Goal: Transaction & Acquisition: Purchase product/service

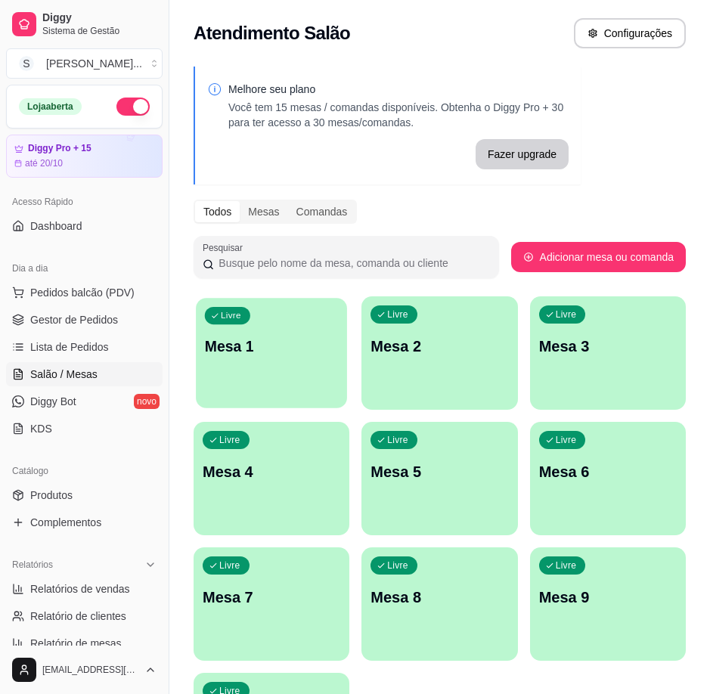
click at [284, 355] on p "Mesa 1" at bounding box center [272, 347] width 134 height 20
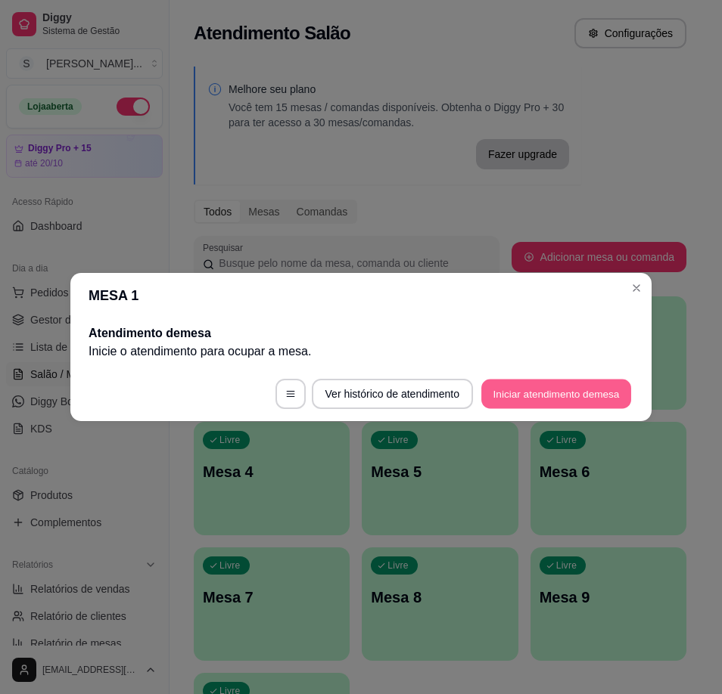
click at [554, 381] on button "Iniciar atendimento de mesa" at bounding box center [556, 394] width 150 height 29
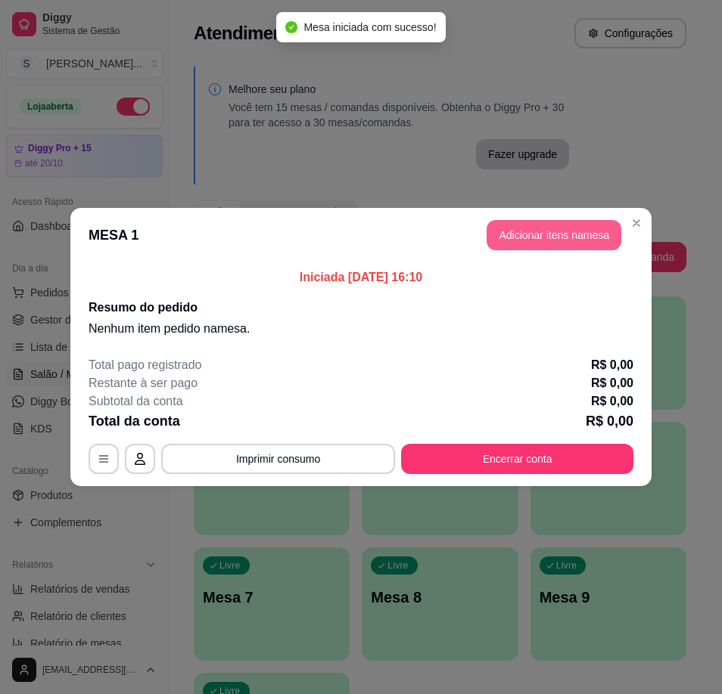
click at [550, 222] on button "Adicionar itens na mesa" at bounding box center [553, 235] width 135 height 30
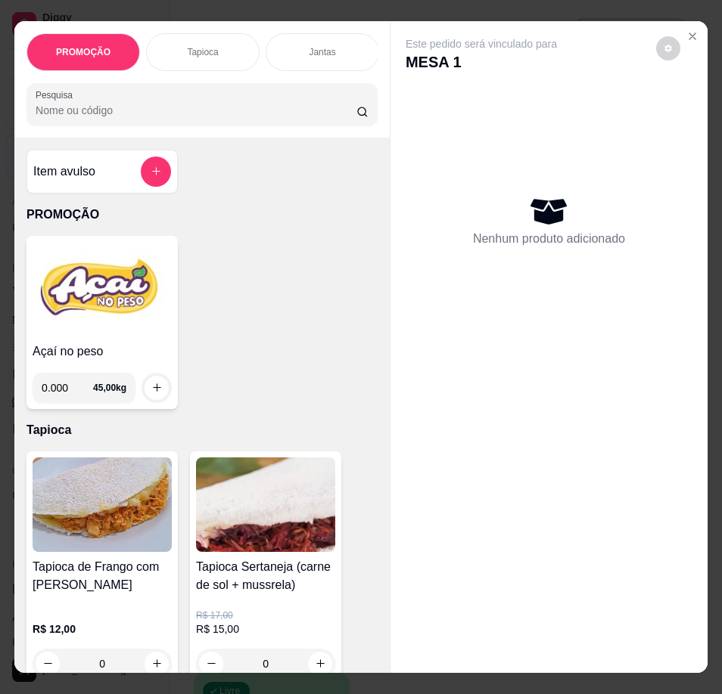
click at [122, 327] on img at bounding box center [102, 289] width 139 height 95
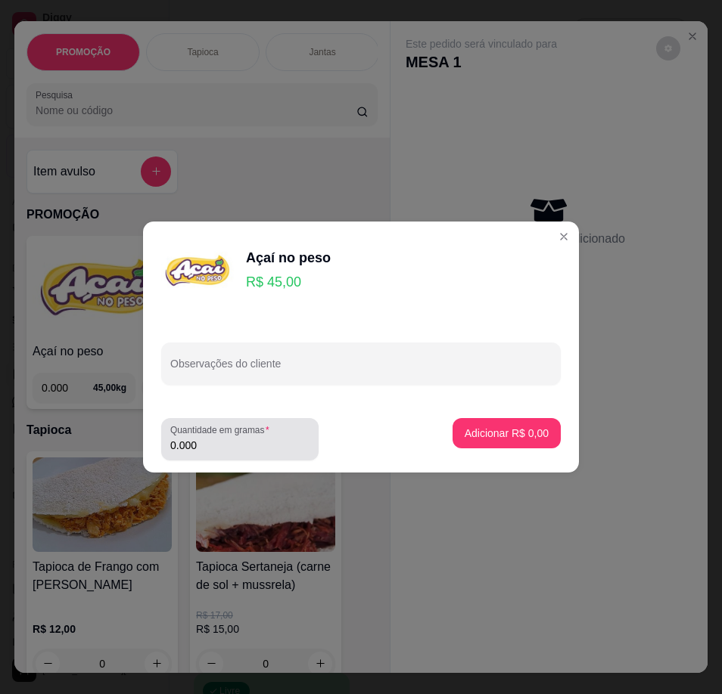
click at [221, 455] on div "Quantidade em gramas 0.000" at bounding box center [239, 439] width 157 height 42
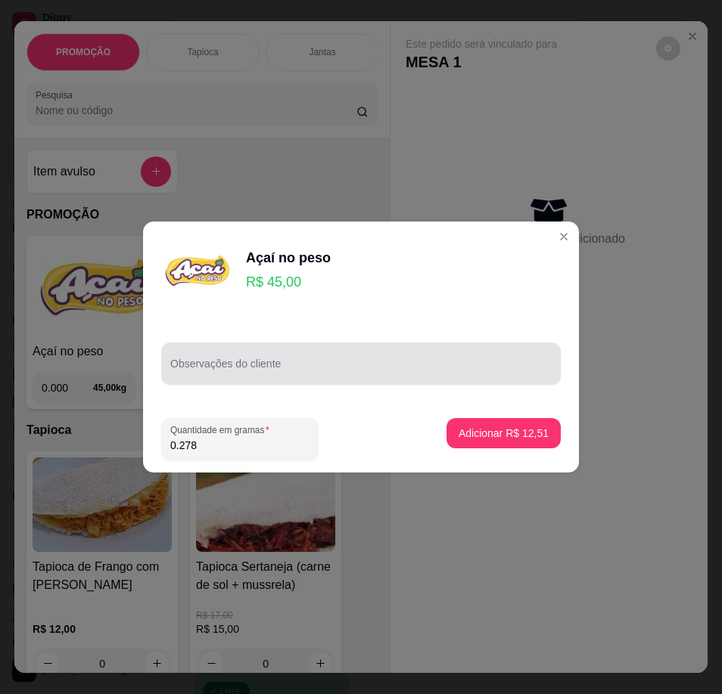
type input "0.278"
click at [233, 374] on input "Observações do cliente" at bounding box center [360, 369] width 381 height 15
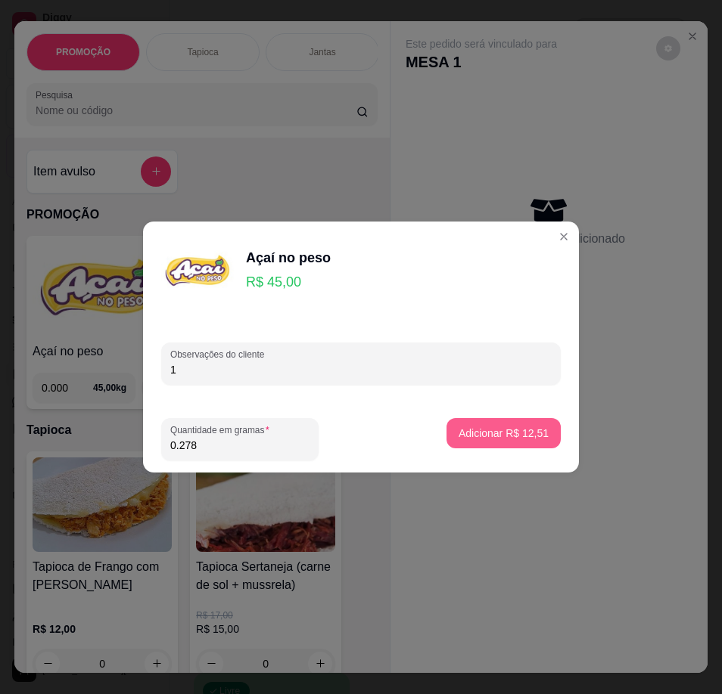
type input "1"
click at [497, 418] on footer "Quantidade em gramas 0.278 Adicionar R$ 12,51" at bounding box center [361, 439] width 436 height 67
click at [477, 427] on p "Adicionar R$ 12,51" at bounding box center [503, 433] width 90 height 15
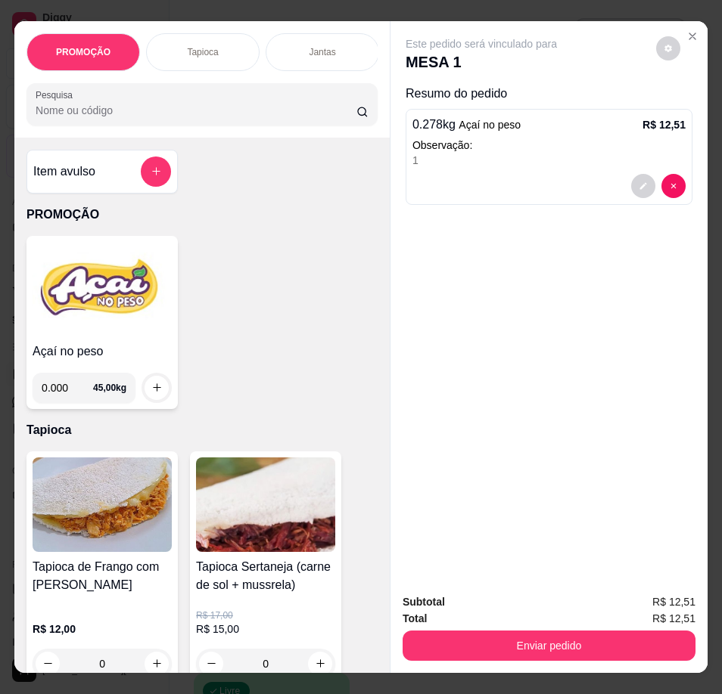
click at [78, 327] on img at bounding box center [102, 289] width 139 height 95
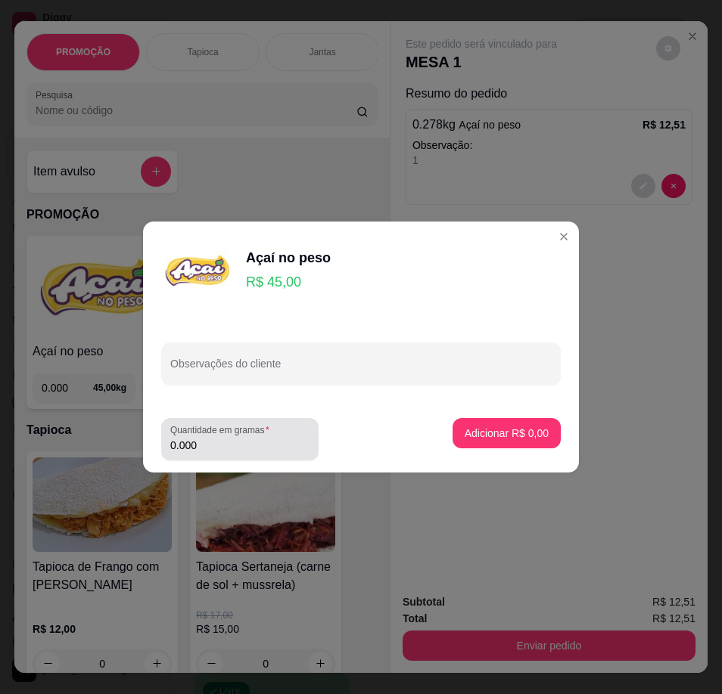
click at [237, 441] on input "0.000" at bounding box center [239, 445] width 139 height 15
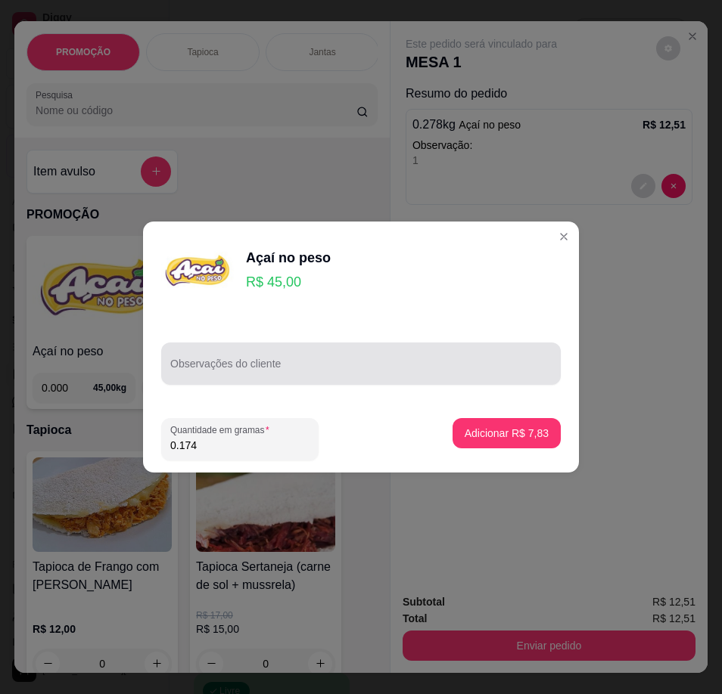
type input "0.174"
click at [244, 368] on input "Observações do cliente" at bounding box center [360, 369] width 381 height 15
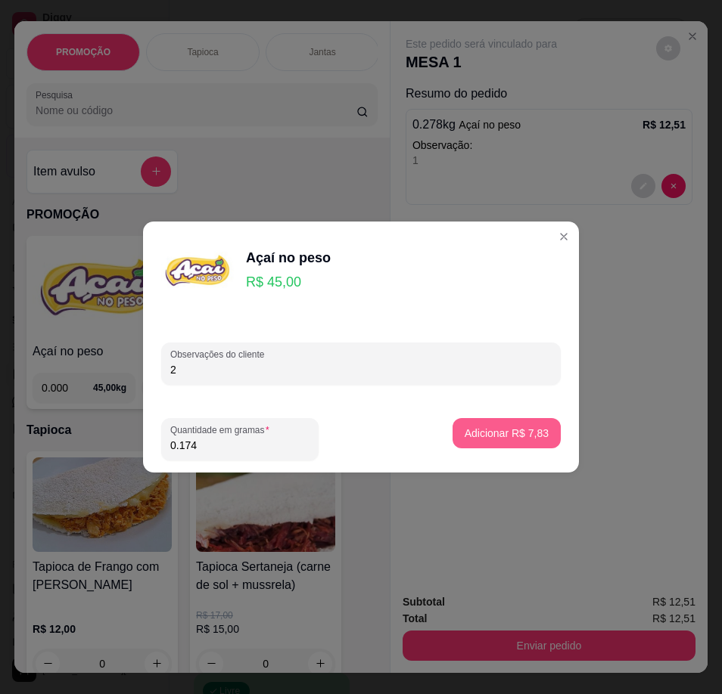
type input "2"
click at [475, 431] on p "Adicionar R$ 7,83" at bounding box center [506, 433] width 82 height 14
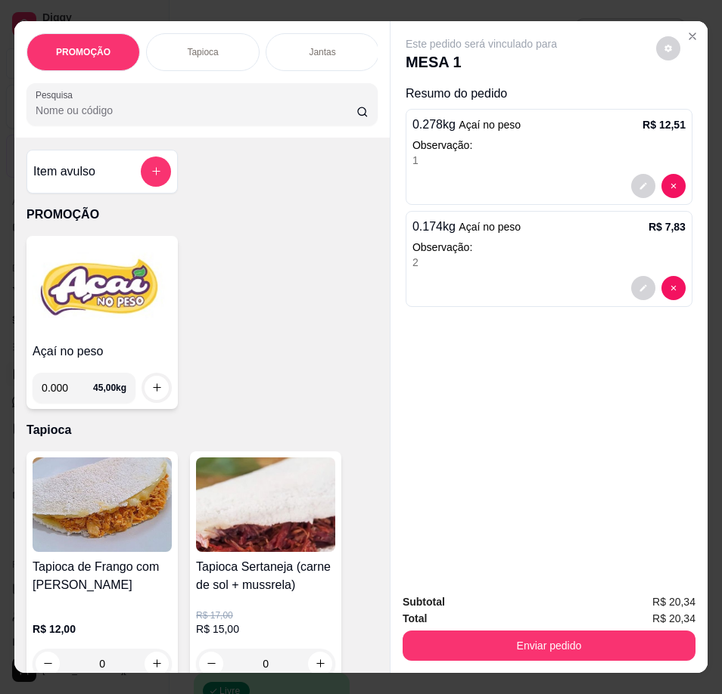
click at [94, 335] on img at bounding box center [102, 289] width 139 height 95
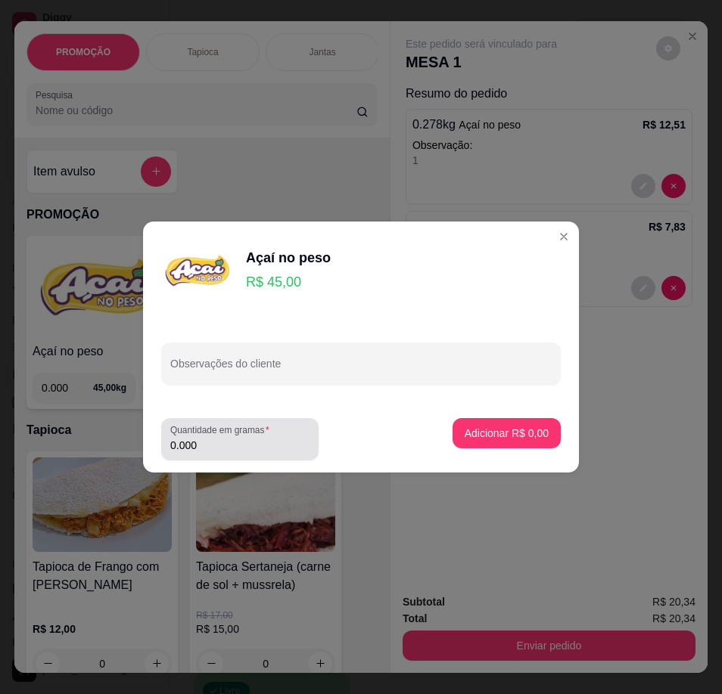
click at [210, 452] on div "Quantidade em gramas 0.000" at bounding box center [239, 439] width 157 height 42
click at [206, 446] on input "0.000" at bounding box center [239, 445] width 139 height 15
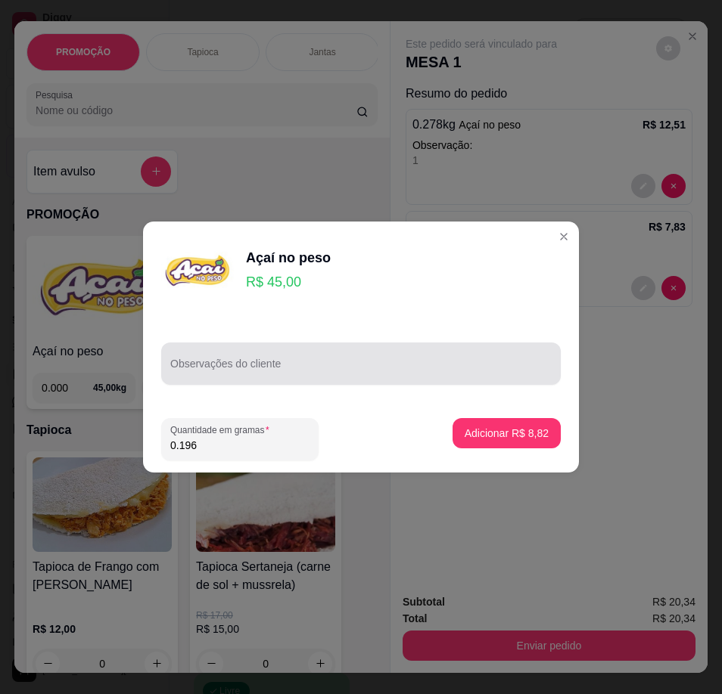
type input "0.196"
click at [212, 350] on div at bounding box center [360, 364] width 381 height 30
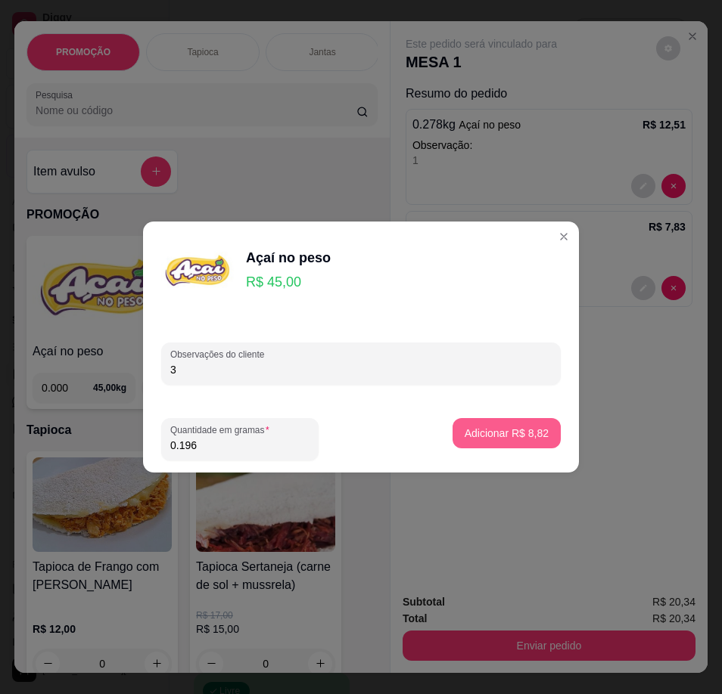
type input "3"
click at [452, 437] on button "Adicionar R$ 8,82" at bounding box center [506, 433] width 108 height 30
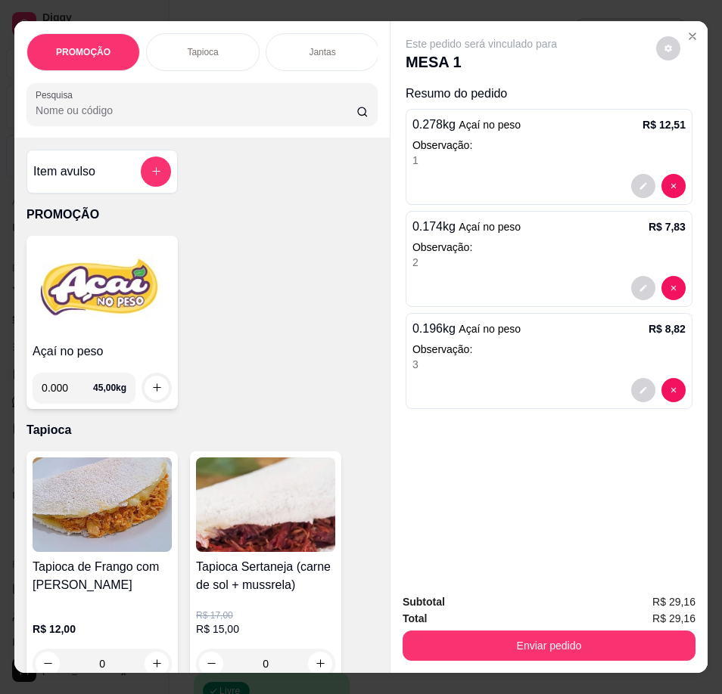
click at [132, 361] on h4 "Açaí no peso" at bounding box center [102, 352] width 139 height 18
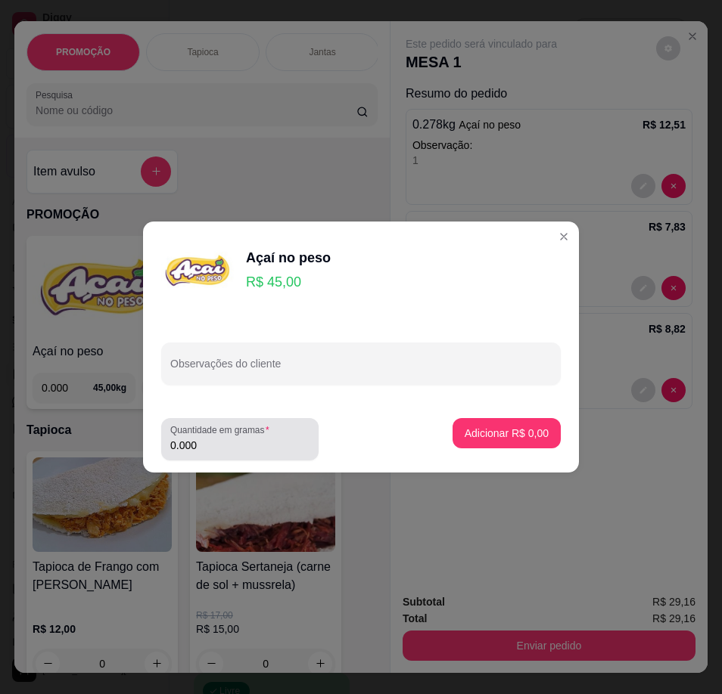
click at [250, 441] on input "0.000" at bounding box center [239, 445] width 139 height 15
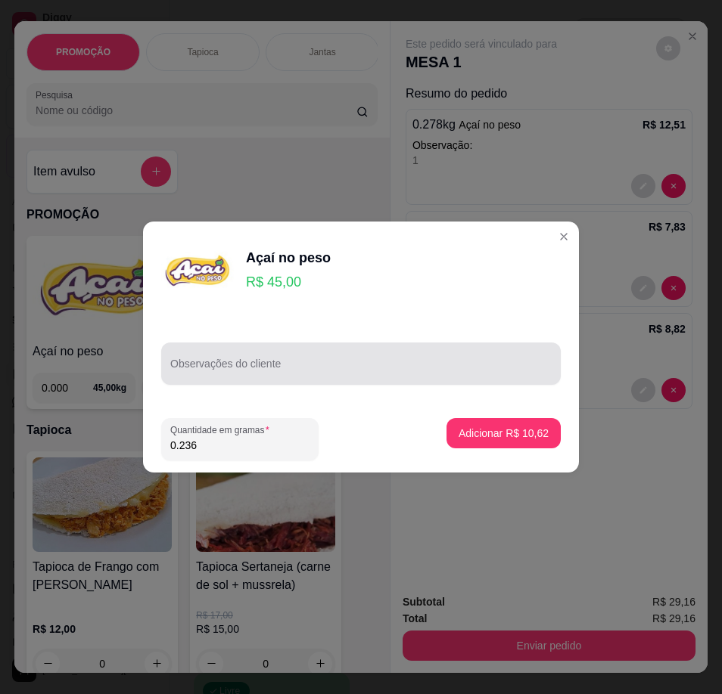
type input "0.236"
click at [216, 370] on input "Observações do cliente" at bounding box center [360, 369] width 381 height 15
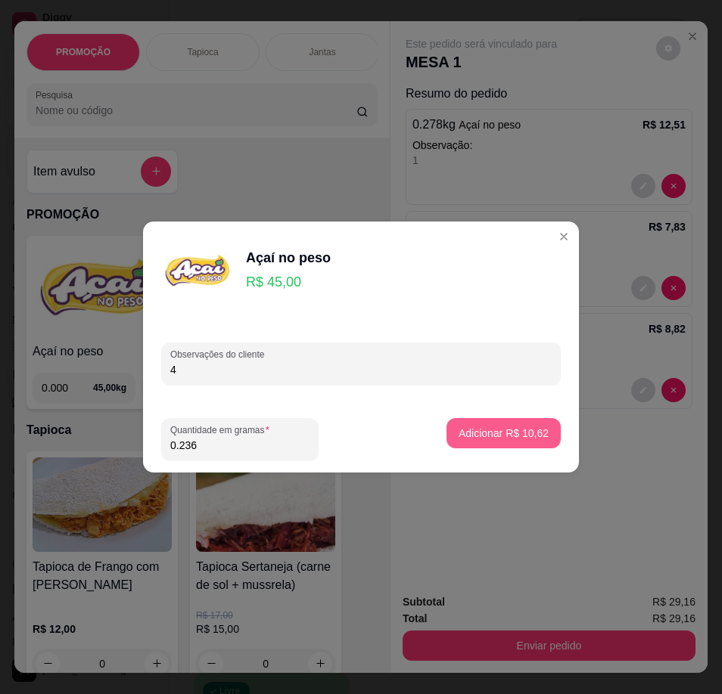
type input "4"
click at [507, 436] on p "Adicionar R$ 10,62" at bounding box center [504, 433] width 88 height 14
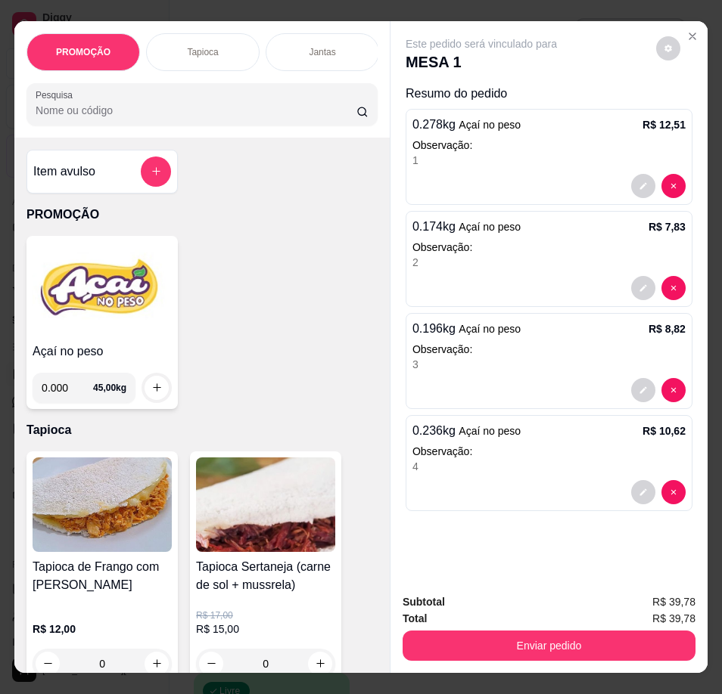
click at [76, 327] on img at bounding box center [102, 289] width 139 height 95
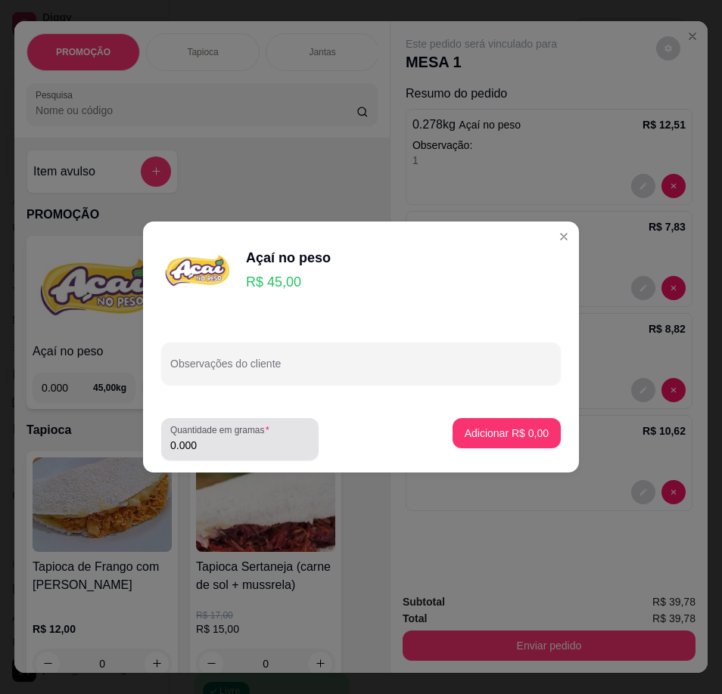
click at [232, 443] on input "0.000" at bounding box center [239, 445] width 139 height 15
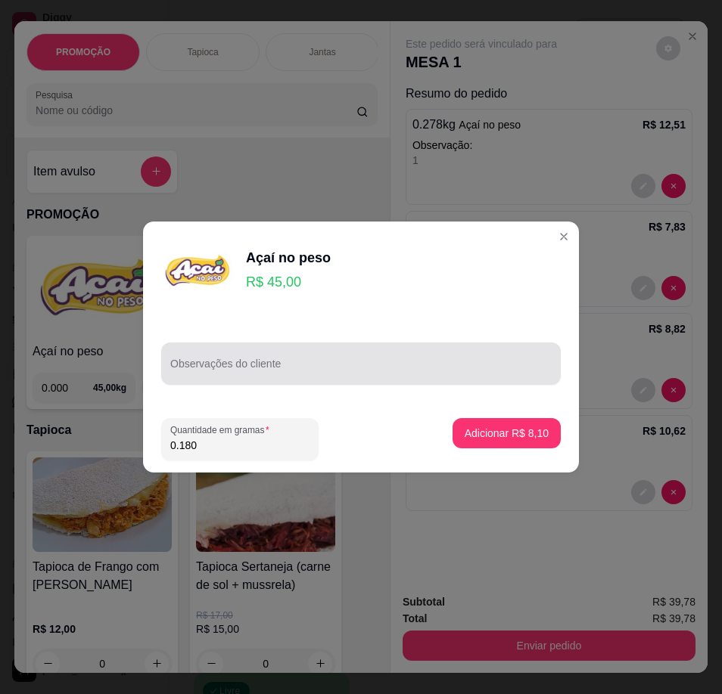
type input "0.180"
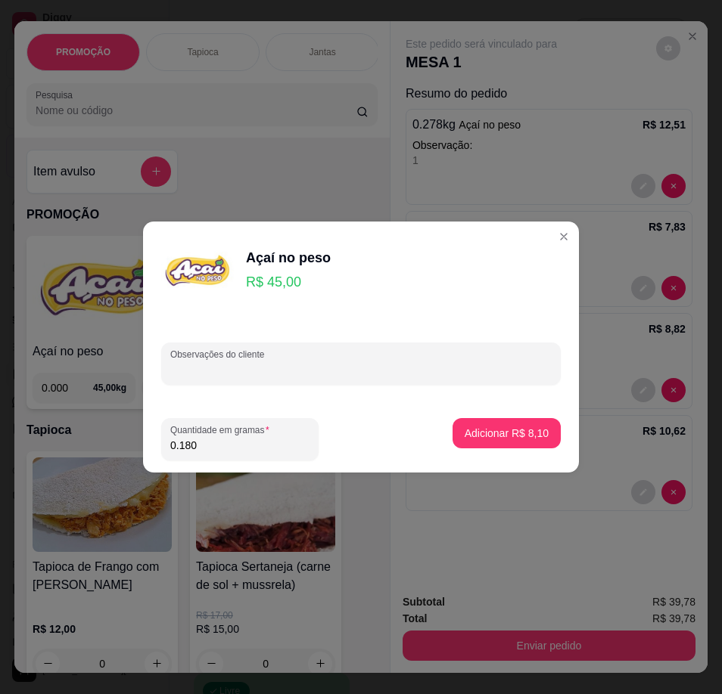
click at [257, 365] on input "Observações do cliente" at bounding box center [360, 369] width 381 height 15
type input "5"
click at [475, 421] on button "Adicionar R$ 8,10" at bounding box center [506, 433] width 108 height 30
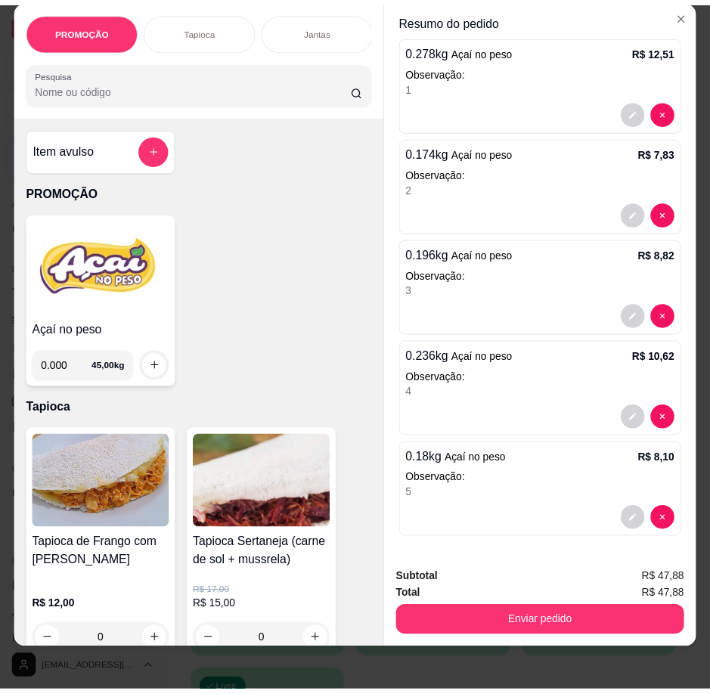
scroll to position [33, 0]
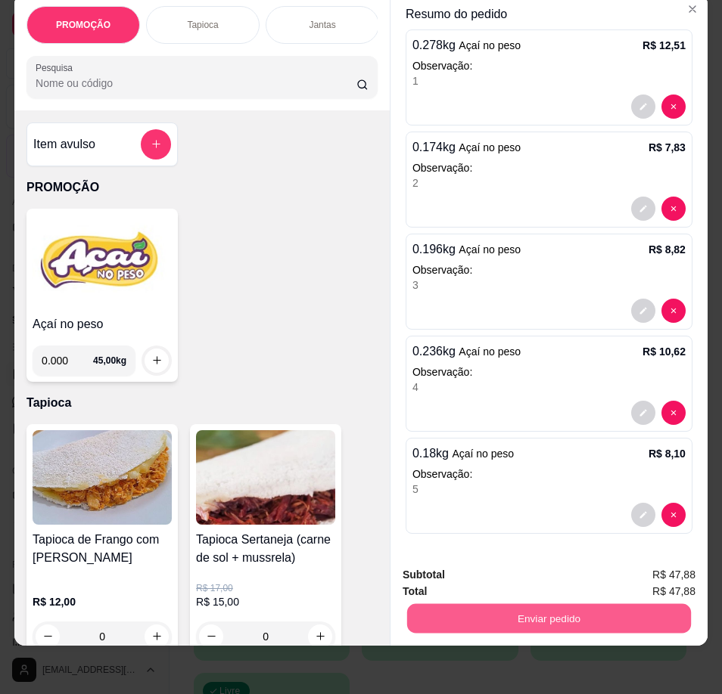
click at [608, 607] on button "Enviar pedido" at bounding box center [549, 618] width 284 height 29
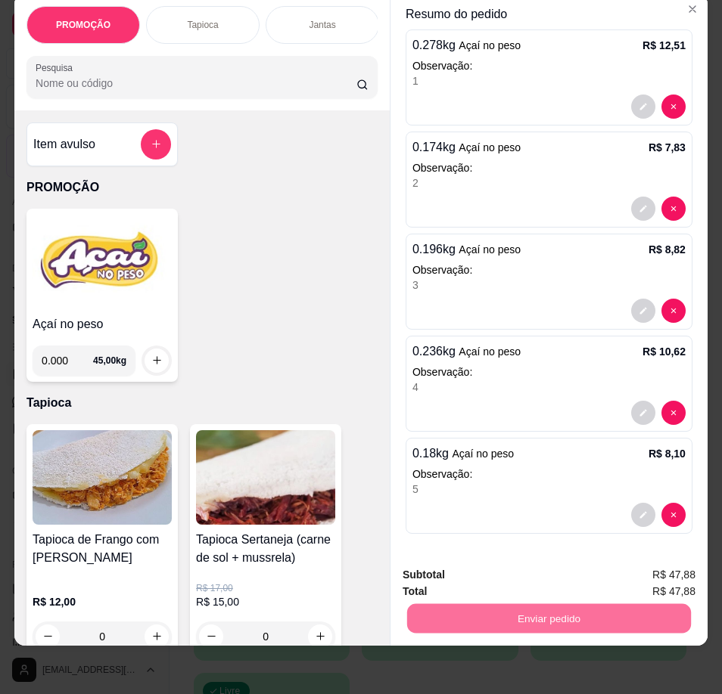
click at [562, 568] on button "Registrar cliente" at bounding box center [554, 570] width 100 height 29
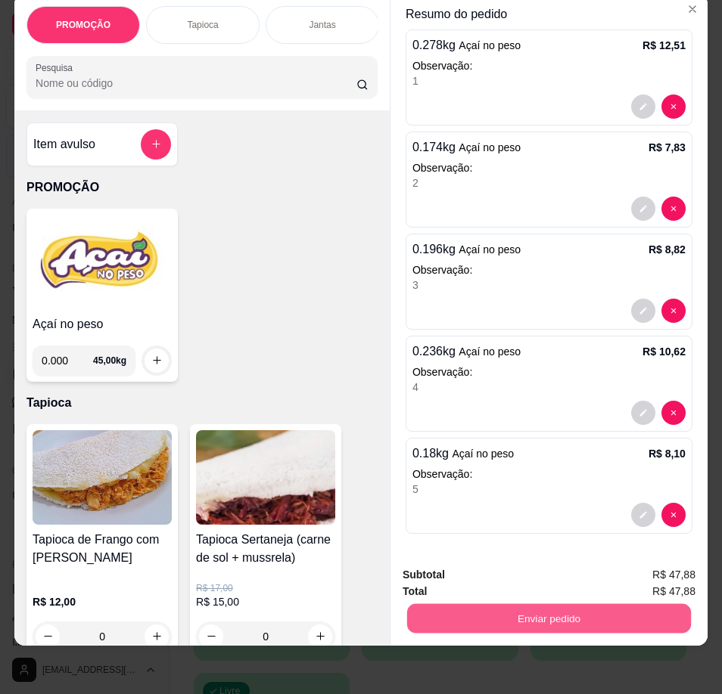
click at [590, 607] on button "Enviar pedido" at bounding box center [549, 618] width 284 height 29
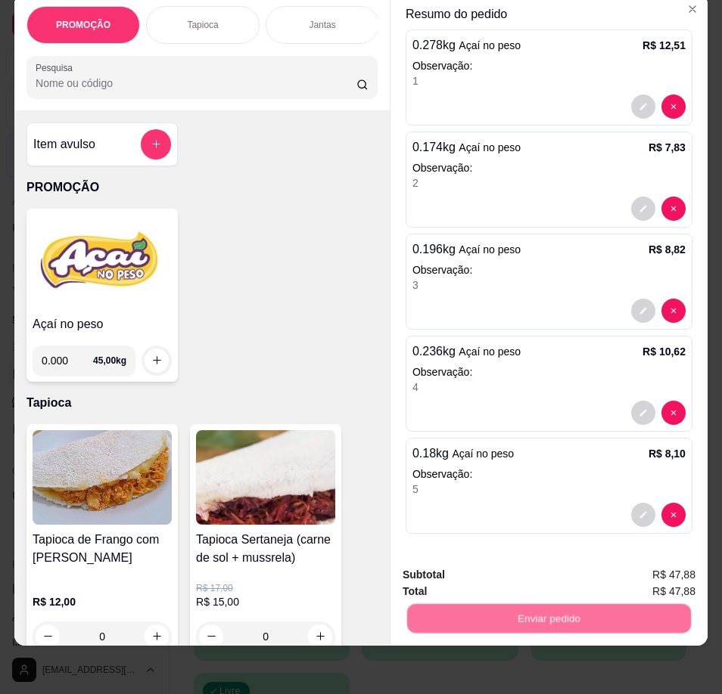
click at [660, 568] on button "Enviar pedido" at bounding box center [655, 570] width 85 height 29
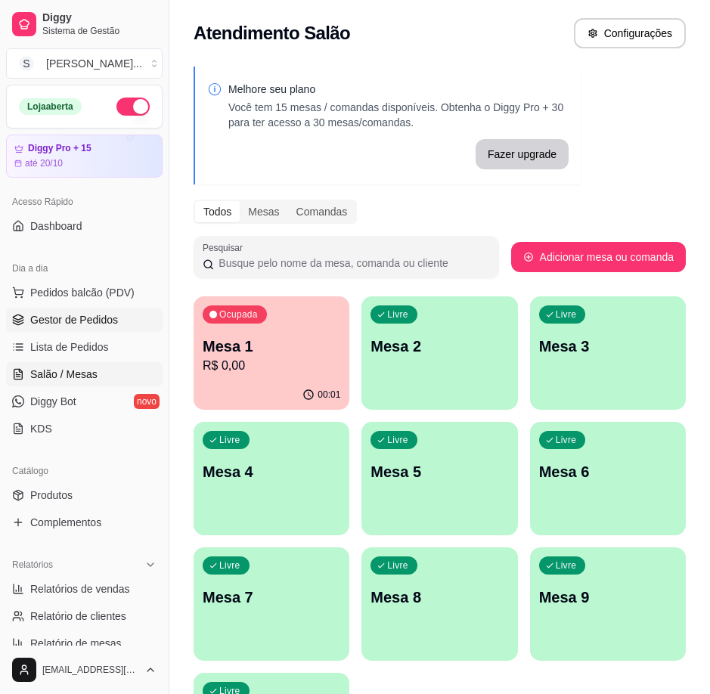
click at [79, 321] on span "Gestor de Pedidos" at bounding box center [74, 319] width 88 height 15
